Goal: Task Accomplishment & Management: Complete application form

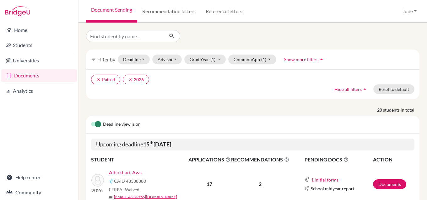
click at [127, 174] on link "Albokhari, Aws" at bounding box center [125, 173] width 33 height 8
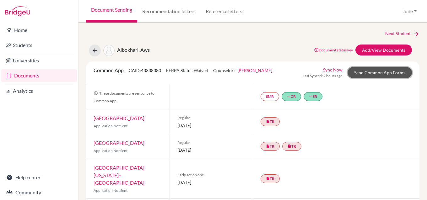
click at [374, 70] on link "Send Common App Forms" at bounding box center [380, 72] width 64 height 11
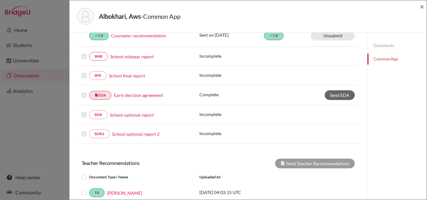
scroll to position [126, 0]
click at [423, 6] on span "×" at bounding box center [422, 6] width 4 height 9
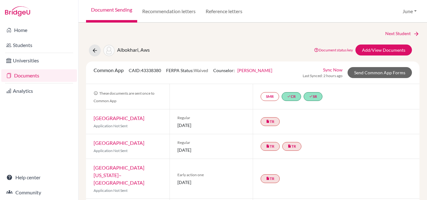
click at [26, 73] on link "Documents" at bounding box center [39, 75] width 76 height 13
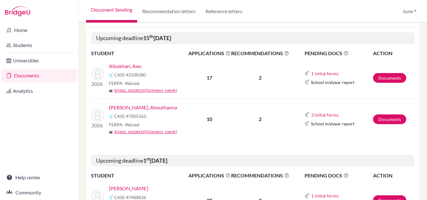
scroll to position [126, 0]
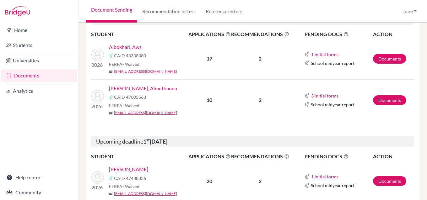
click at [142, 87] on link "[PERSON_NAME], Almuthanna" at bounding box center [143, 89] width 68 height 8
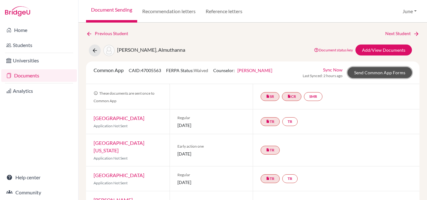
click at [382, 71] on link "Send Common App Forms" at bounding box center [380, 72] width 64 height 11
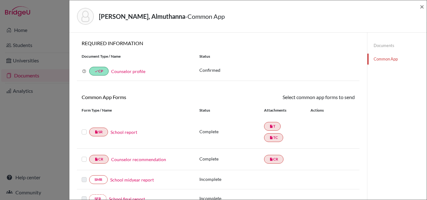
click at [85, 128] on label at bounding box center [84, 128] width 5 height 0
click at [0, 0] on input "checkbox" at bounding box center [0, 0] width 0 height 0
click at [84, 156] on label at bounding box center [84, 156] width 5 height 0
click at [0, 0] on input "checkbox" at bounding box center [0, 0] width 0 height 0
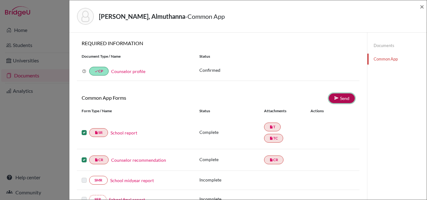
click at [336, 98] on link "Send" at bounding box center [342, 99] width 26 height 10
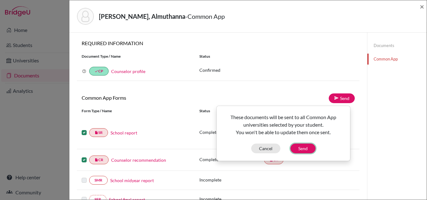
click at [297, 148] on button "Send" at bounding box center [303, 149] width 25 height 10
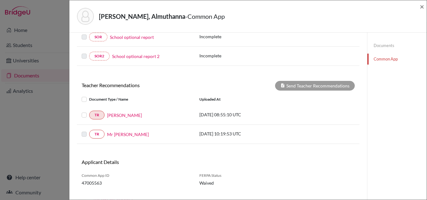
scroll to position [214, 0]
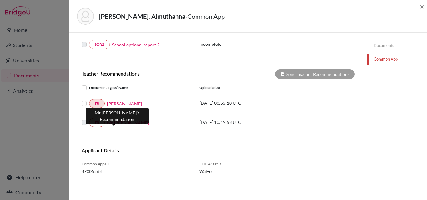
click at [113, 122] on link "Mr Esa" at bounding box center [128, 123] width 42 height 7
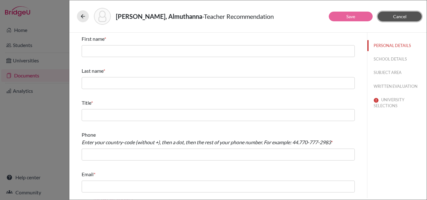
click at [408, 14] on button "Cancel" at bounding box center [400, 17] width 44 height 10
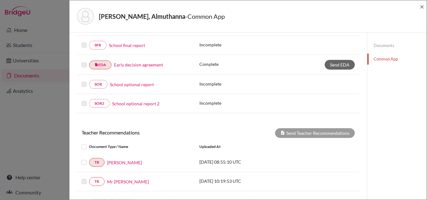
scroll to position [215, 0]
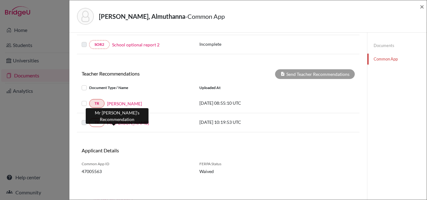
click at [114, 124] on link "Mr Esa" at bounding box center [128, 123] width 42 height 7
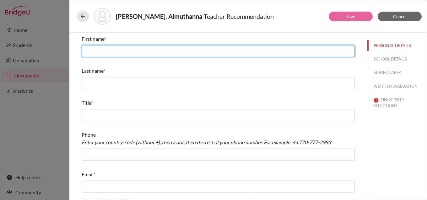
click at [123, 53] on input "text" at bounding box center [218, 51] width 273 height 12
type input "Mohamad Esa"
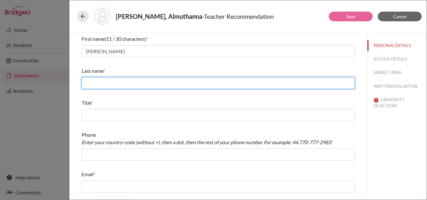
click at [262, 84] on input "text" at bounding box center [218, 83] width 273 height 12
type input "Aboobaker"
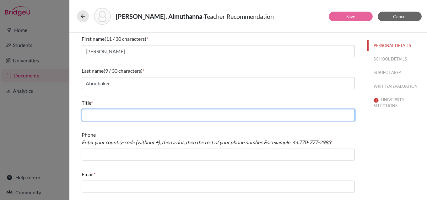
click at [223, 117] on input "text" at bounding box center [218, 115] width 273 height 12
type input "Math teacher"
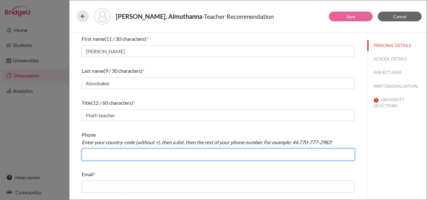
click at [141, 155] on input "text" at bounding box center [218, 155] width 273 height 12
type input "966.126917367"
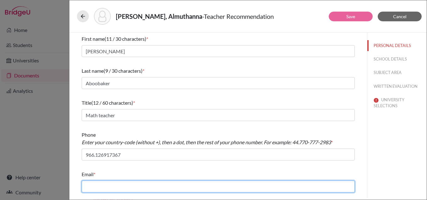
click at [138, 184] on input "text" at bounding box center [218, 187] width 273 height 12
type input "m.aboobaker@jks.edu.sa"
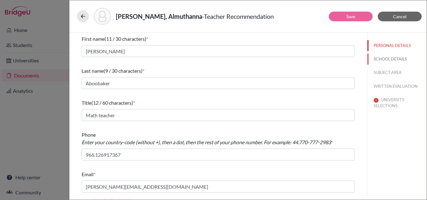
click at [394, 58] on button "SCHOOL DETAILS" at bounding box center [396, 59] width 59 height 11
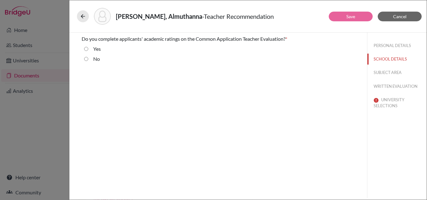
click at [85, 58] on input "No" at bounding box center [86, 59] width 4 height 8
radio input "true"
click at [381, 74] on button "SUBJECT AREA" at bounding box center [396, 72] width 59 height 11
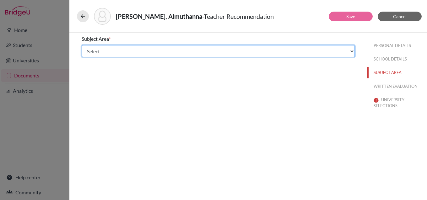
click at [102, 53] on select "Select... Math English Science World Language Social Studies Other Computer Sci…" at bounding box center [218, 51] width 273 height 12
select select "0"
click at [82, 45] on select "Select... Math English Science World Language Social Studies Other Computer Sci…" at bounding box center [218, 51] width 273 height 12
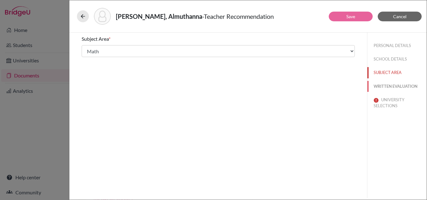
click at [404, 86] on button "WRITTEN EVALUATION" at bounding box center [396, 86] width 59 height 11
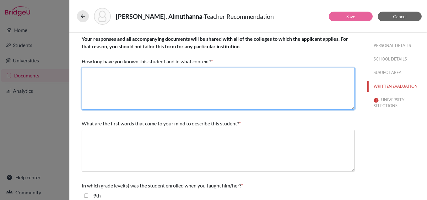
click at [143, 71] on textarea at bounding box center [218, 89] width 273 height 42
type textarea "I have known Almuthanna for one year as his Math teacher."
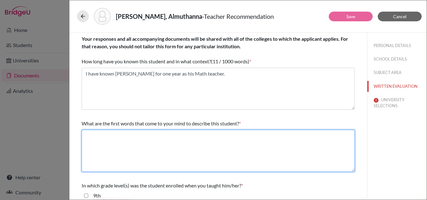
click at [140, 134] on textarea at bounding box center [218, 151] width 273 height 42
click at [149, 140] on textarea at bounding box center [218, 151] width 273 height 42
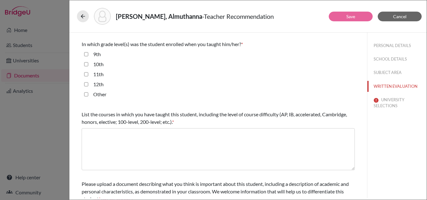
scroll to position [157, 0]
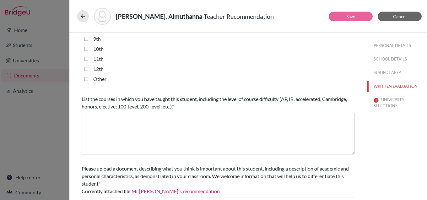
type textarea "ambitious, committed, diligent, reflective, responsible"
click at [85, 69] on input "12th" at bounding box center [86, 69] width 4 height 8
checkbox input "true"
click at [87, 59] on input "11th" at bounding box center [86, 59] width 4 height 8
checkbox input "true"
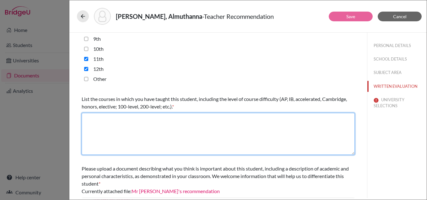
click at [109, 121] on textarea at bounding box center [218, 134] width 273 height 42
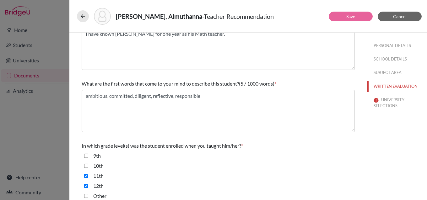
scroll to position [8, 0]
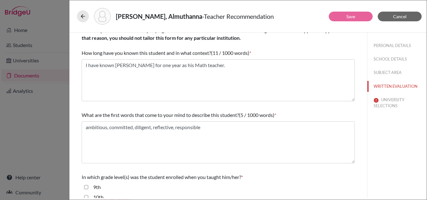
type textarea "Algebra II Advanced - gr 11 Pre-Calculus - gr 12 both American Diploma curricul…"
drag, startPoint x: 382, startPoint y: 100, endPoint x: 363, endPoint y: 103, distance: 19.1
click at [381, 100] on button "UNIVERSITY SELECTIONS" at bounding box center [396, 103] width 59 height 17
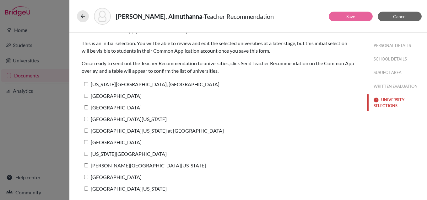
scroll to position [0, 0]
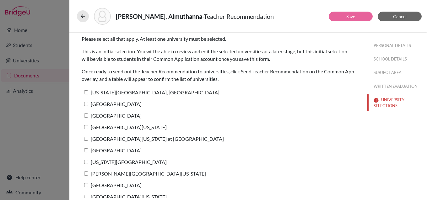
click at [119, 92] on label "[US_STATE][GEOGRAPHIC_DATA], [GEOGRAPHIC_DATA]" at bounding box center [151, 92] width 138 height 9
click at [88, 92] on input "[US_STATE][GEOGRAPHIC_DATA], [GEOGRAPHIC_DATA]" at bounding box center [86, 92] width 4 height 4
checkbox input "true"
click at [353, 17] on link "Save" at bounding box center [350, 16] width 9 height 5
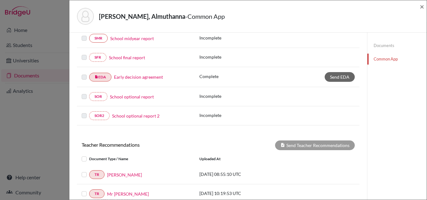
scroll to position [57, 0]
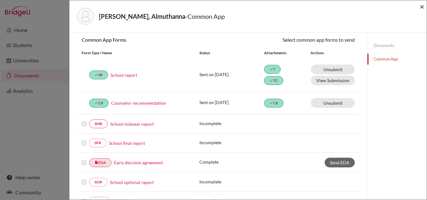
click at [422, 7] on span "×" at bounding box center [422, 6] width 4 height 9
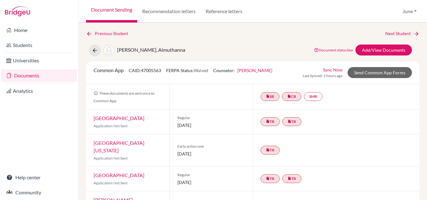
click at [27, 73] on link "Documents" at bounding box center [39, 75] width 76 height 13
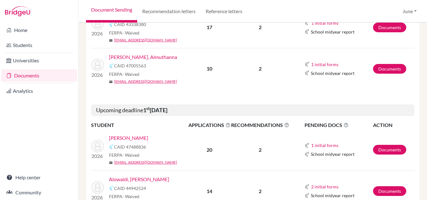
scroll to position [188, 0]
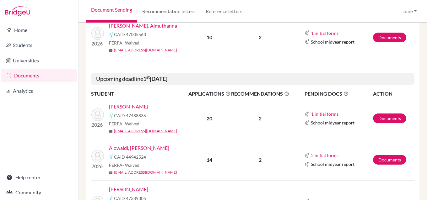
click at [143, 106] on link "Almanie, Mohammed" at bounding box center [128, 107] width 39 height 8
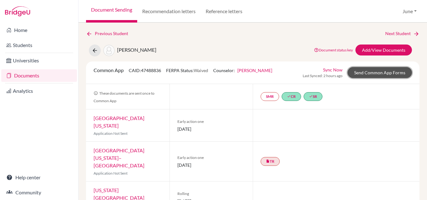
click at [381, 73] on link "Send Common App Forms" at bounding box center [380, 72] width 64 height 11
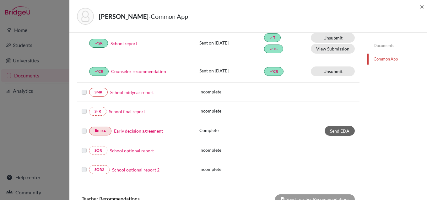
scroll to position [89, 0]
click at [421, 7] on span "×" at bounding box center [422, 6] width 4 height 9
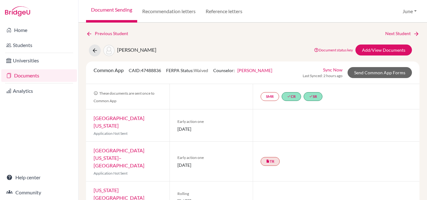
click at [33, 76] on link "Documents" at bounding box center [39, 75] width 76 height 13
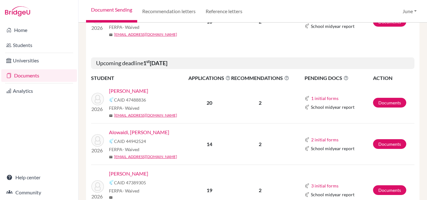
scroll to position [220, 0]
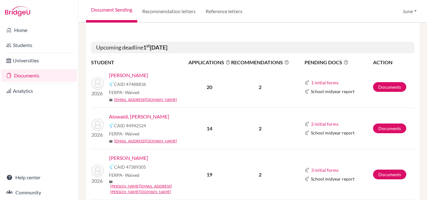
click at [131, 117] on link "Alowaidi, [PERSON_NAME]" at bounding box center [139, 117] width 60 height 8
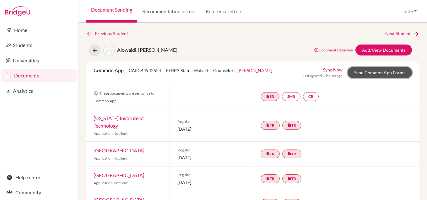
click at [381, 70] on link "Send Common App Forms" at bounding box center [380, 72] width 64 height 11
